Goal: Information Seeking & Learning: Learn about a topic

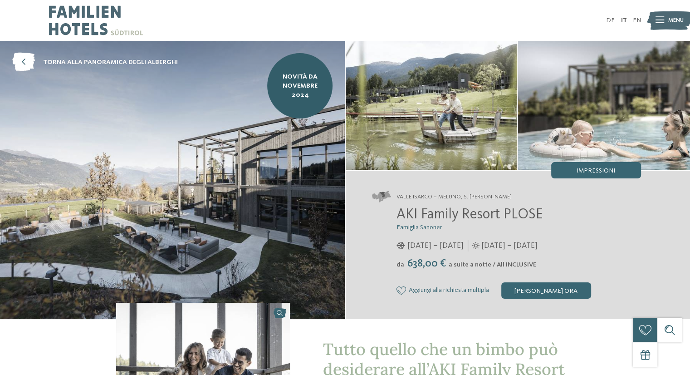
click at [73, 19] on img at bounding box center [96, 20] width 94 height 41
click at [80, 62] on span "torna alla panoramica degli alberghi" at bounding box center [110, 62] width 135 height 9
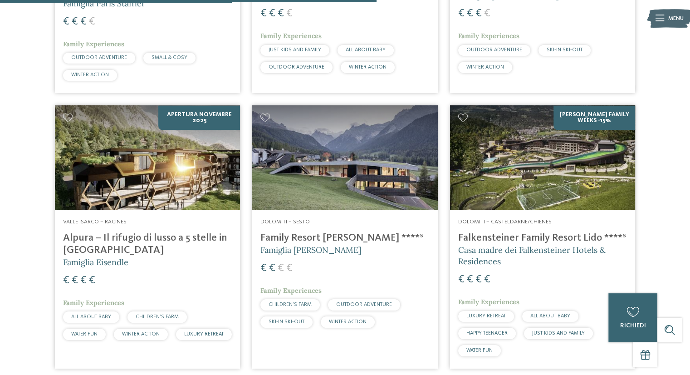
scroll to position [1498, 0]
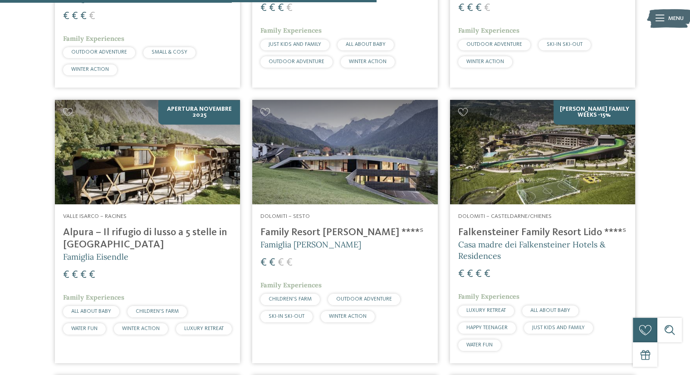
click at [162, 162] on img at bounding box center [147, 152] width 185 height 104
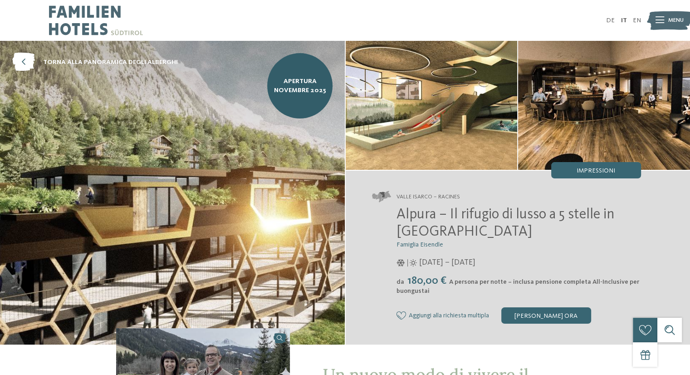
click at [588, 105] on img at bounding box center [604, 105] width 172 height 129
click at [592, 143] on img at bounding box center [604, 105] width 172 height 129
click at [595, 169] on span "Impressioni" at bounding box center [596, 170] width 39 height 6
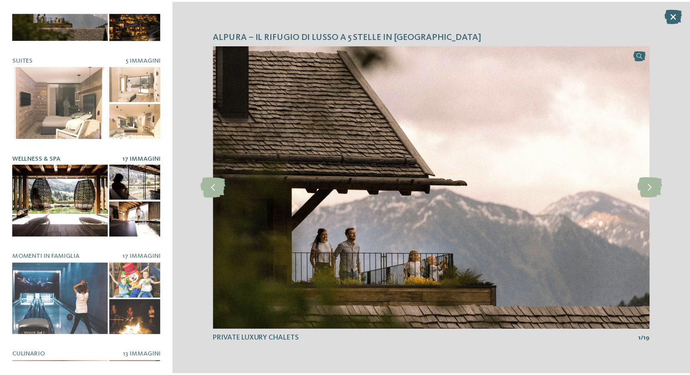
scroll to position [115, 0]
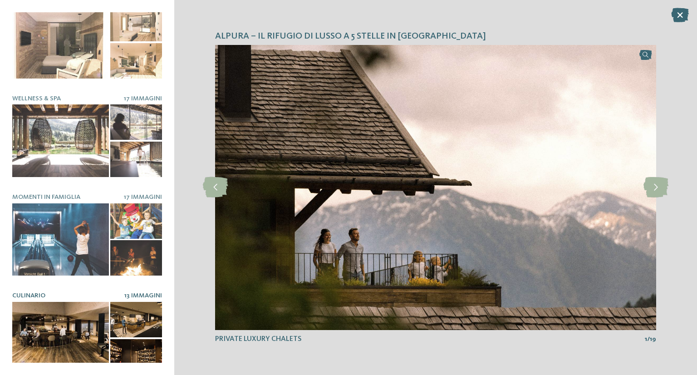
click at [55, 325] on div at bounding box center [60, 338] width 97 height 73
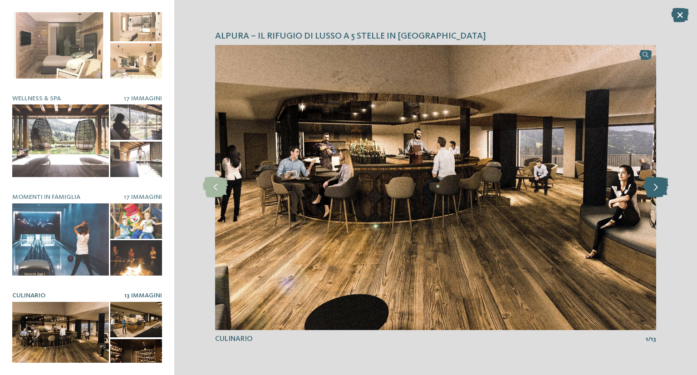
click at [659, 193] on icon at bounding box center [656, 187] width 25 height 20
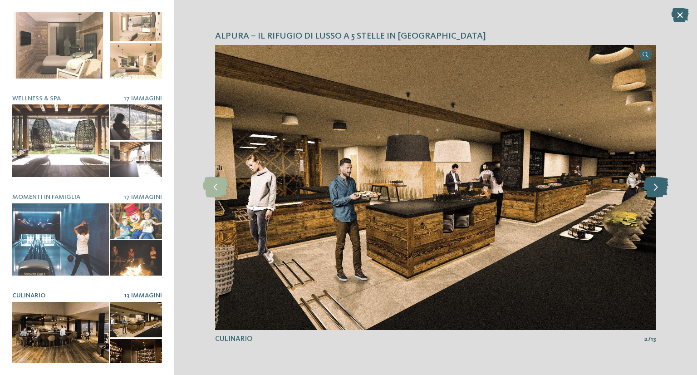
click at [659, 193] on icon at bounding box center [656, 187] width 25 height 20
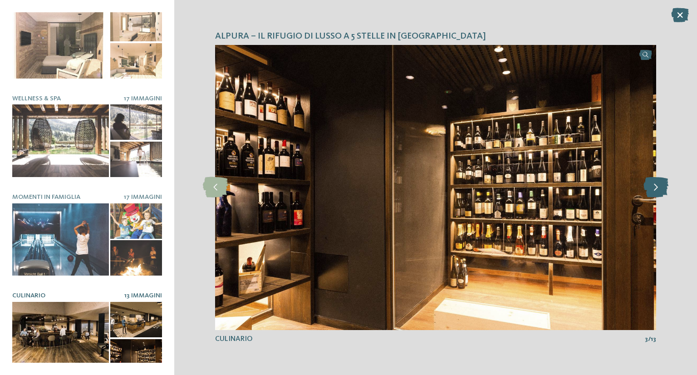
click at [659, 193] on icon at bounding box center [656, 187] width 25 height 20
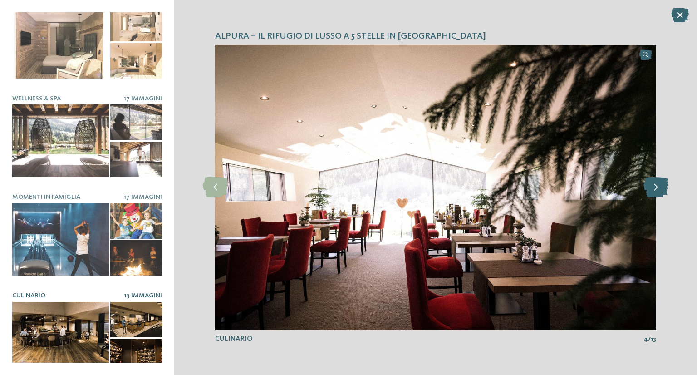
click at [659, 193] on icon at bounding box center [656, 187] width 25 height 20
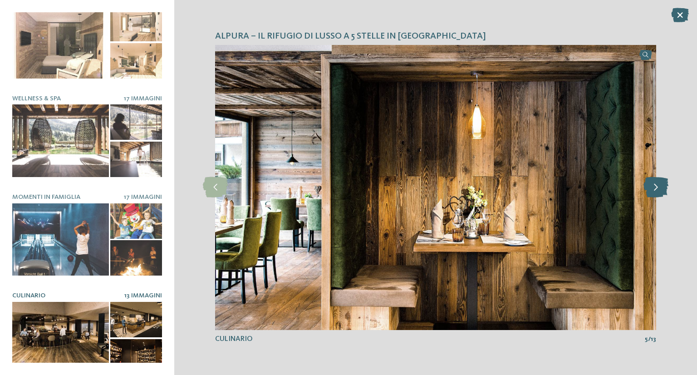
click at [659, 193] on icon at bounding box center [656, 187] width 25 height 20
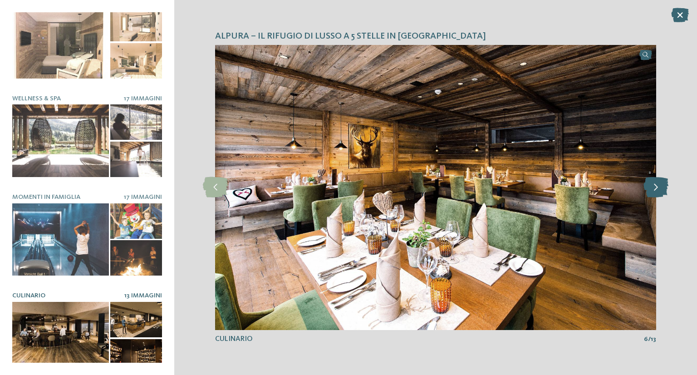
click at [659, 193] on icon at bounding box center [656, 187] width 25 height 20
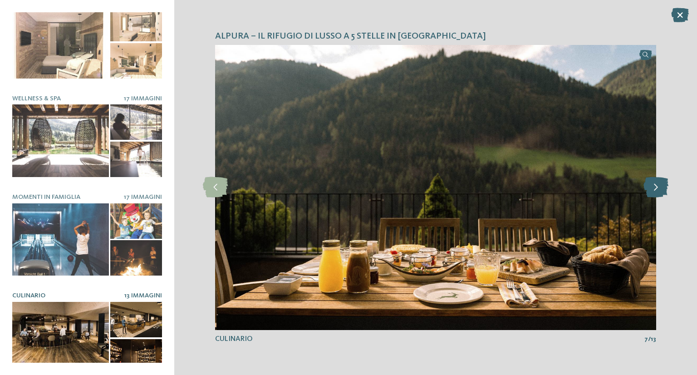
click at [659, 193] on icon at bounding box center [656, 187] width 25 height 20
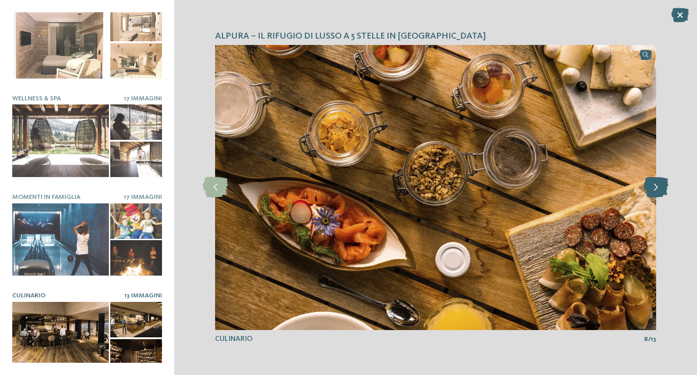
click at [659, 193] on icon at bounding box center [656, 187] width 25 height 20
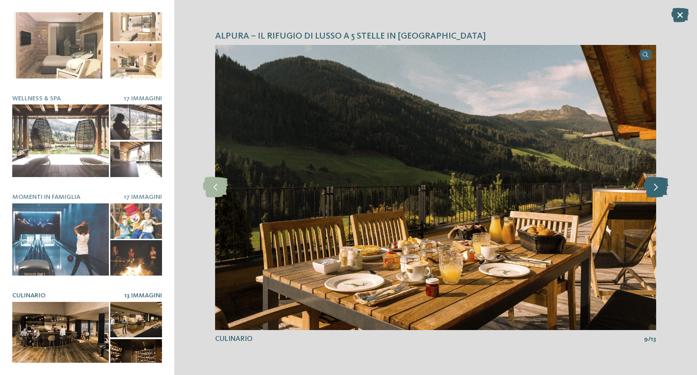
click at [659, 193] on icon at bounding box center [656, 187] width 25 height 20
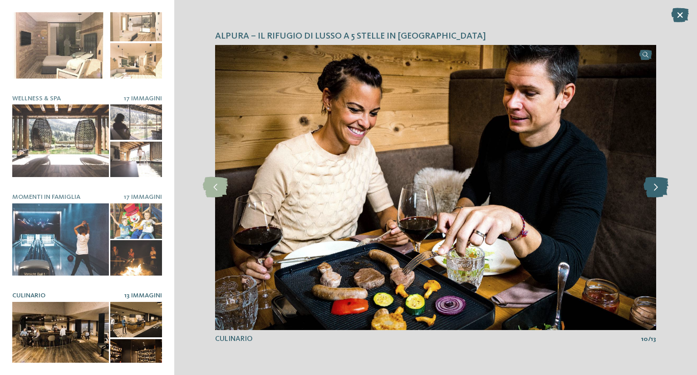
click at [659, 193] on icon at bounding box center [656, 187] width 25 height 20
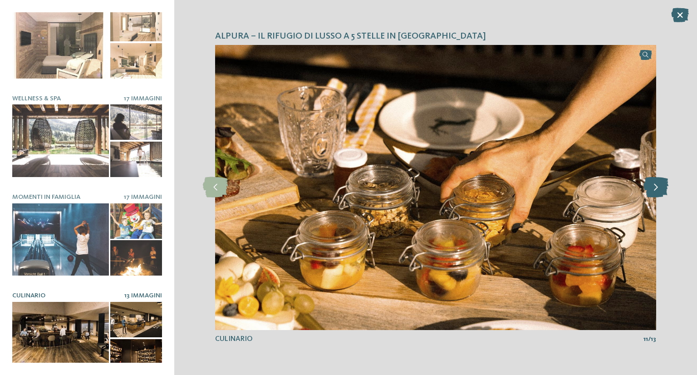
click at [659, 193] on icon at bounding box center [656, 187] width 25 height 20
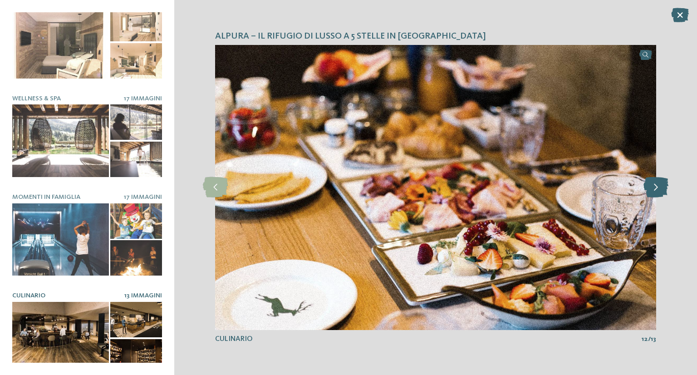
click at [659, 193] on icon at bounding box center [656, 187] width 25 height 20
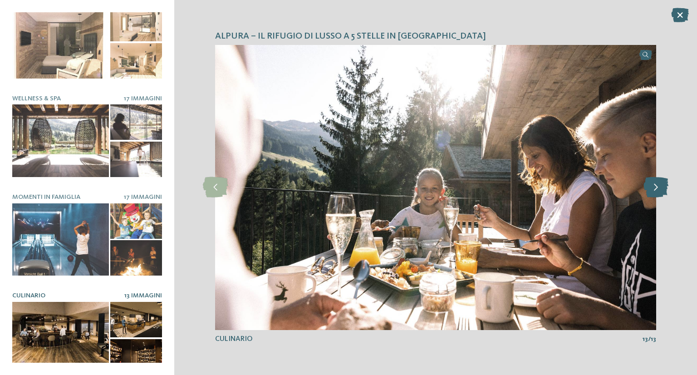
click at [659, 193] on icon at bounding box center [656, 187] width 25 height 20
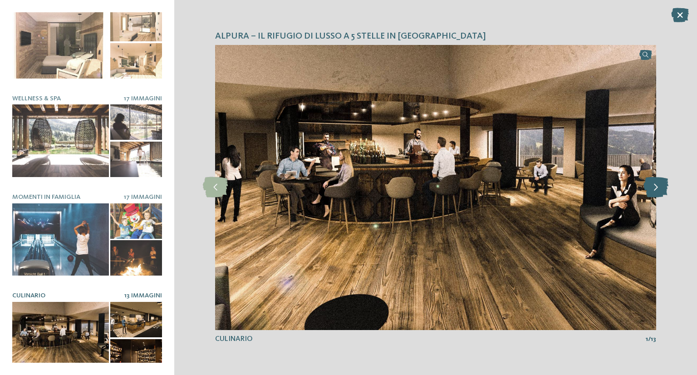
click at [659, 193] on icon at bounding box center [656, 187] width 25 height 20
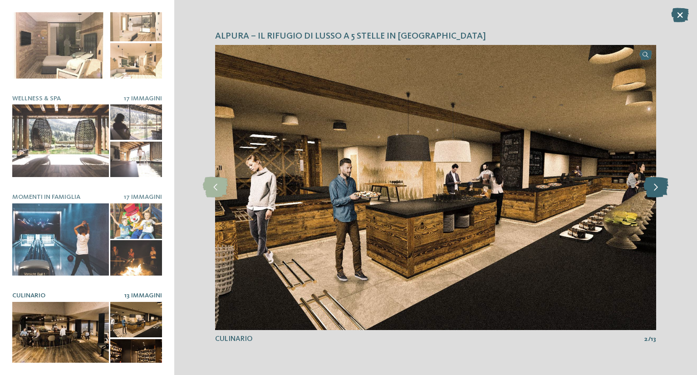
click at [659, 193] on icon at bounding box center [656, 187] width 25 height 20
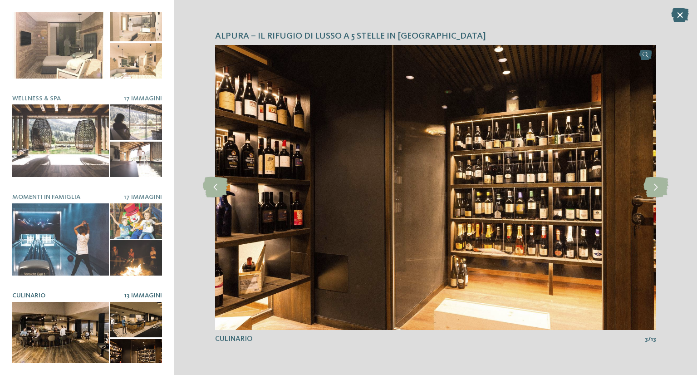
click at [680, 15] on icon at bounding box center [680, 15] width 18 height 15
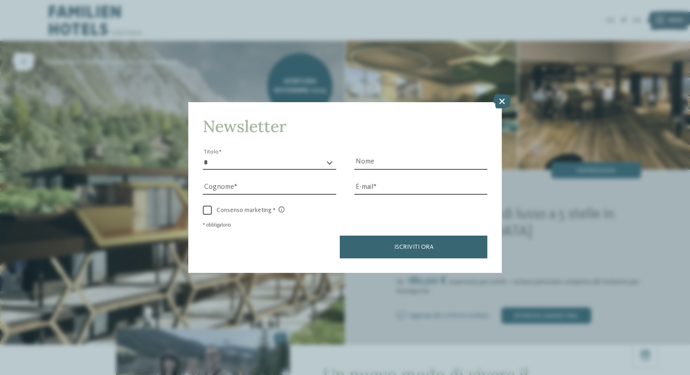
click at [506, 105] on icon at bounding box center [502, 101] width 18 height 15
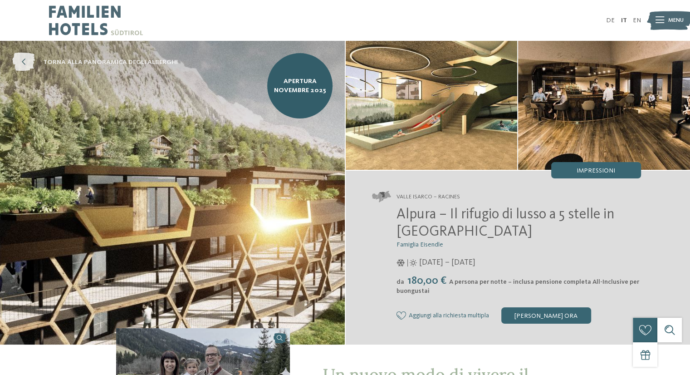
click at [21, 62] on icon at bounding box center [23, 62] width 23 height 19
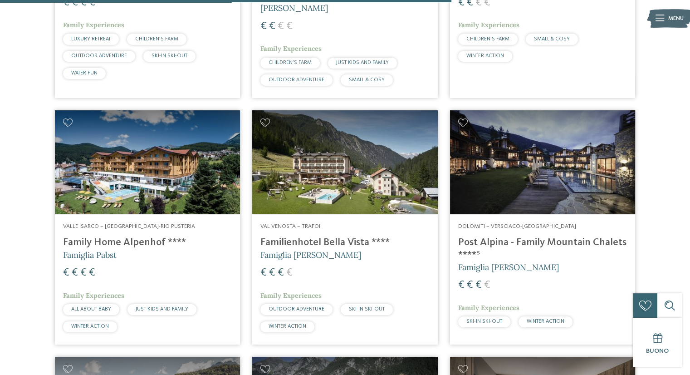
scroll to position [1770, 0]
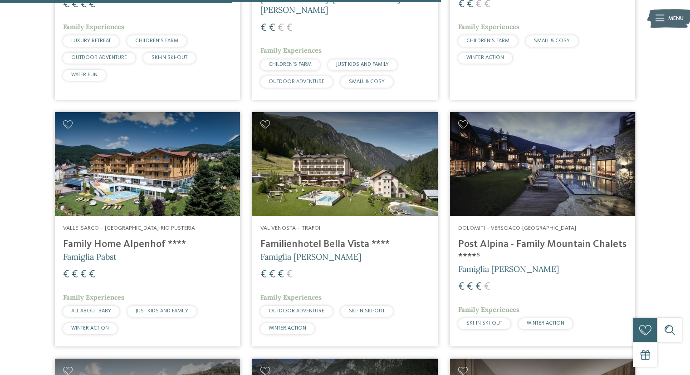
click at [536, 167] on img at bounding box center [542, 164] width 185 height 104
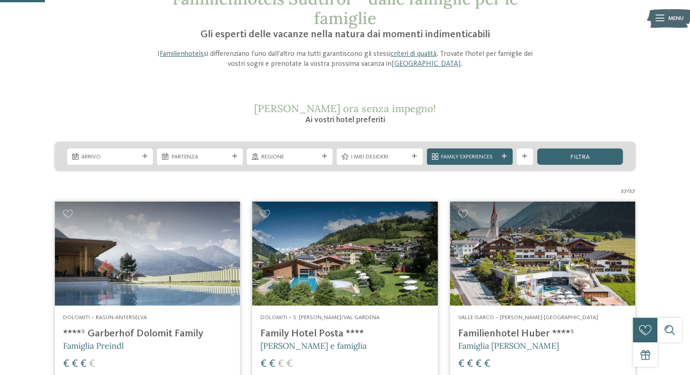
scroll to position [0, 0]
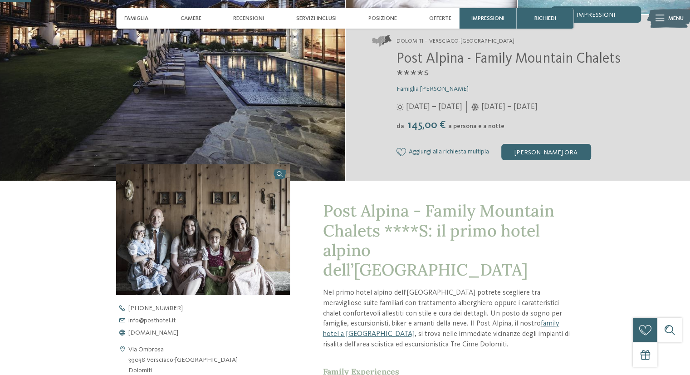
scroll to position [182, 0]
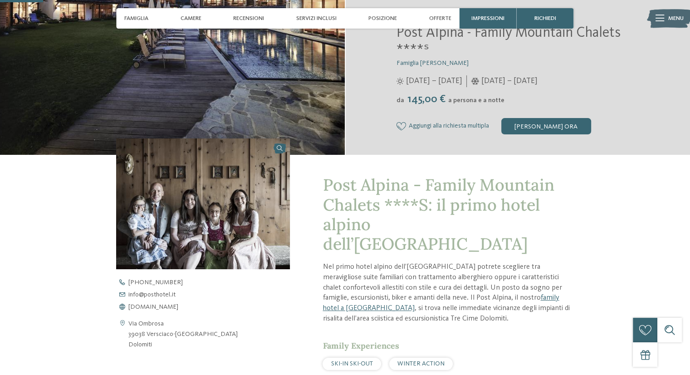
click at [189, 206] on img at bounding box center [203, 203] width 174 height 131
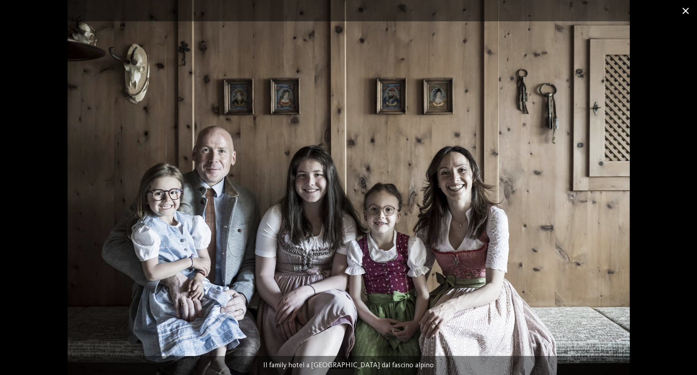
click at [684, 10] on span at bounding box center [685, 10] width 23 height 21
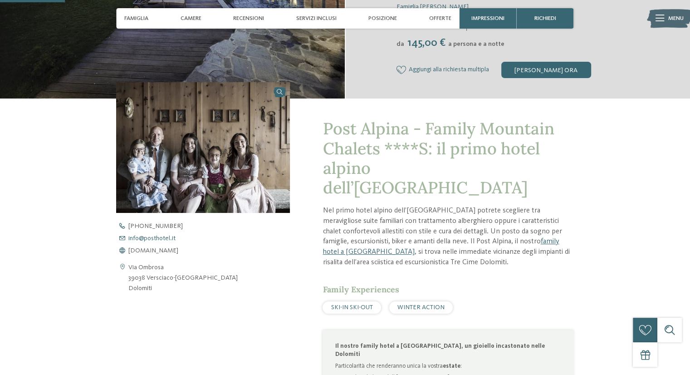
scroll to position [272, 0]
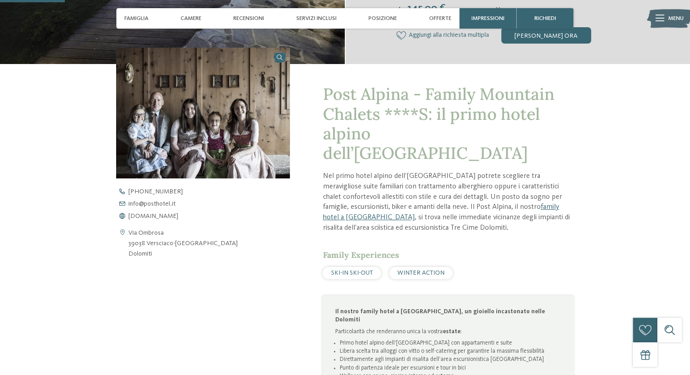
click at [223, 124] on img at bounding box center [203, 113] width 174 height 131
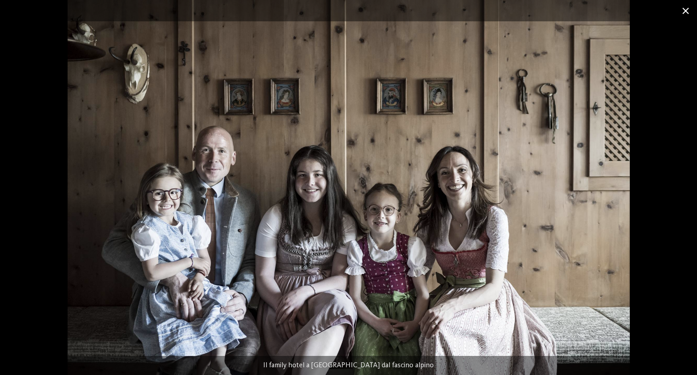
click at [685, 9] on span at bounding box center [685, 10] width 23 height 21
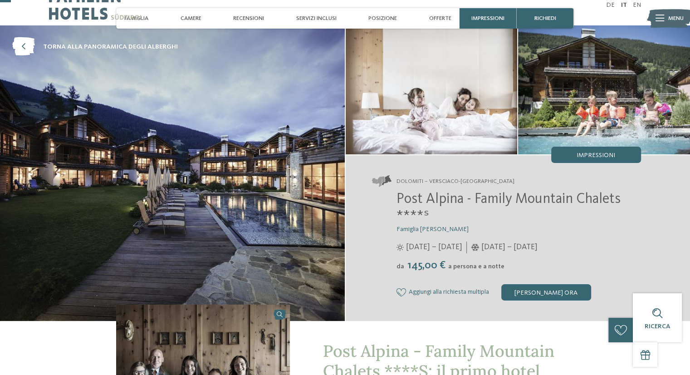
scroll to position [0, 0]
